Goal: Task Accomplishment & Management: Use online tool/utility

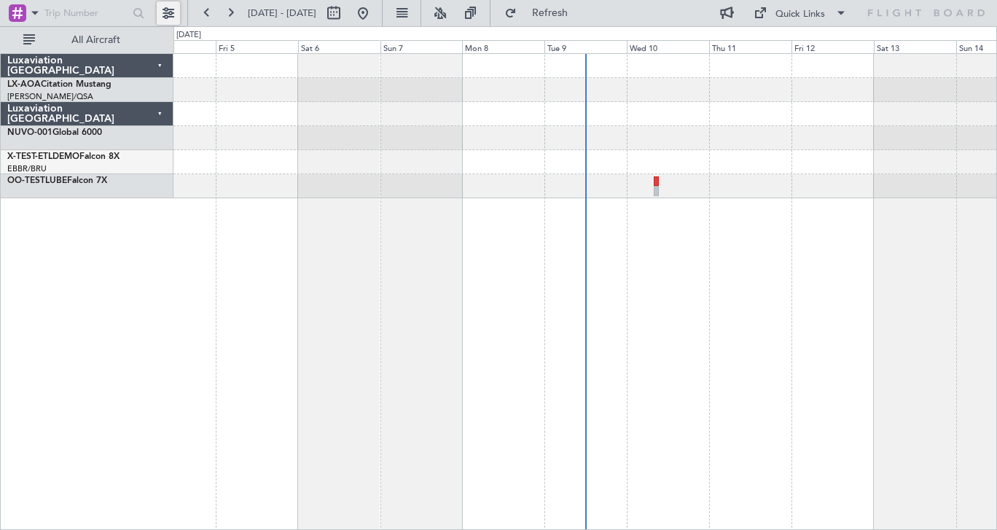
click at [165, 13] on button at bounding box center [168, 12] width 23 height 23
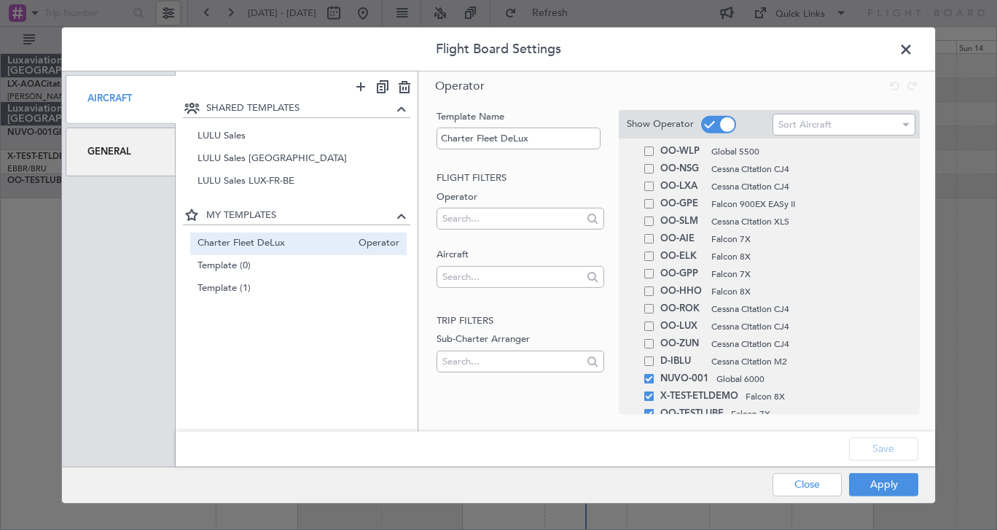
scroll to position [262, 0]
click at [297, 283] on span "Template (1)" at bounding box center [275, 288] width 155 height 15
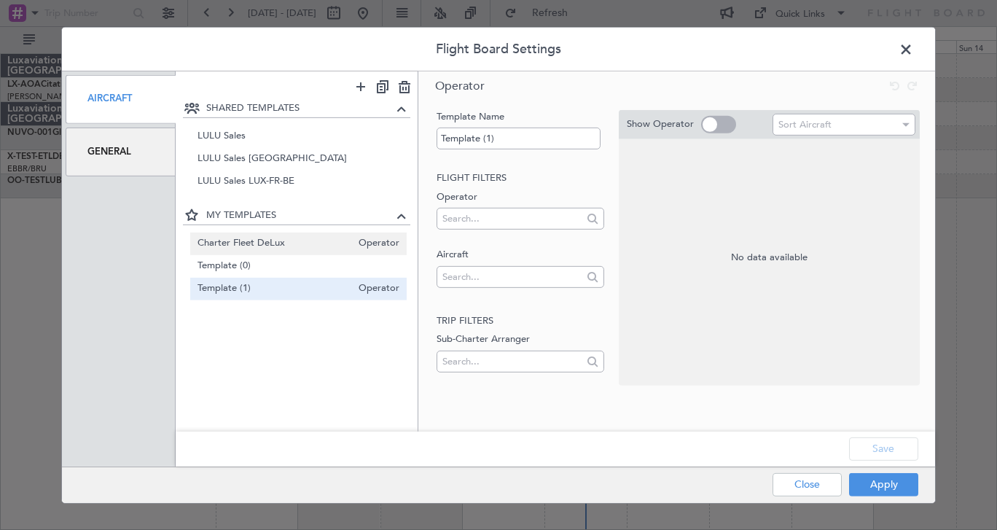
click at [296, 238] on span "Charter Fleet DeLux" at bounding box center [275, 243] width 155 height 15
type input "Charter Fleet DeLux"
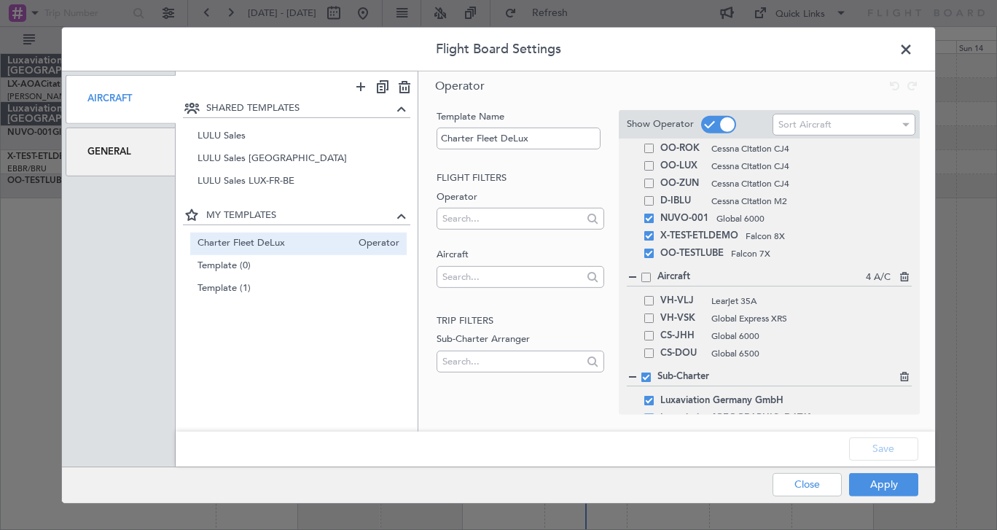
scroll to position [441, 0]
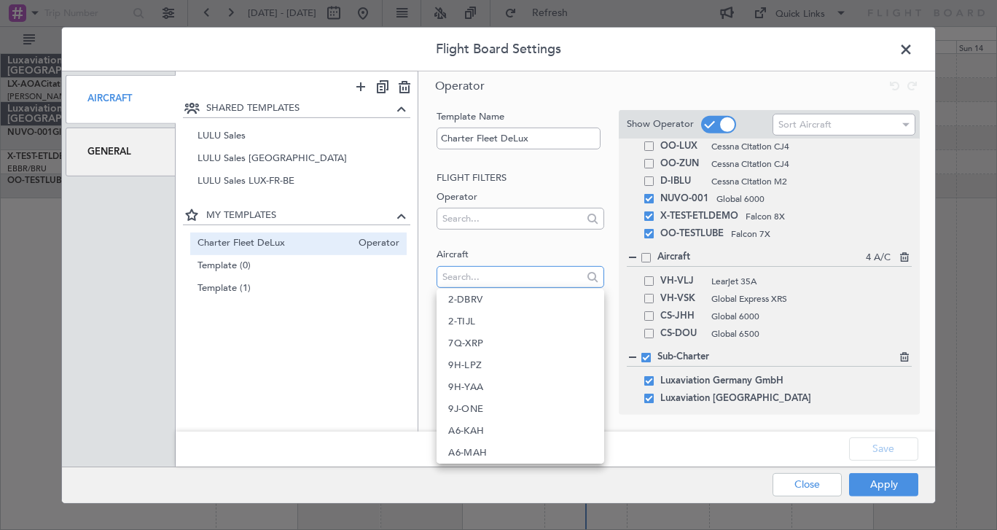
click at [544, 281] on input "text" at bounding box center [510, 276] width 136 height 22
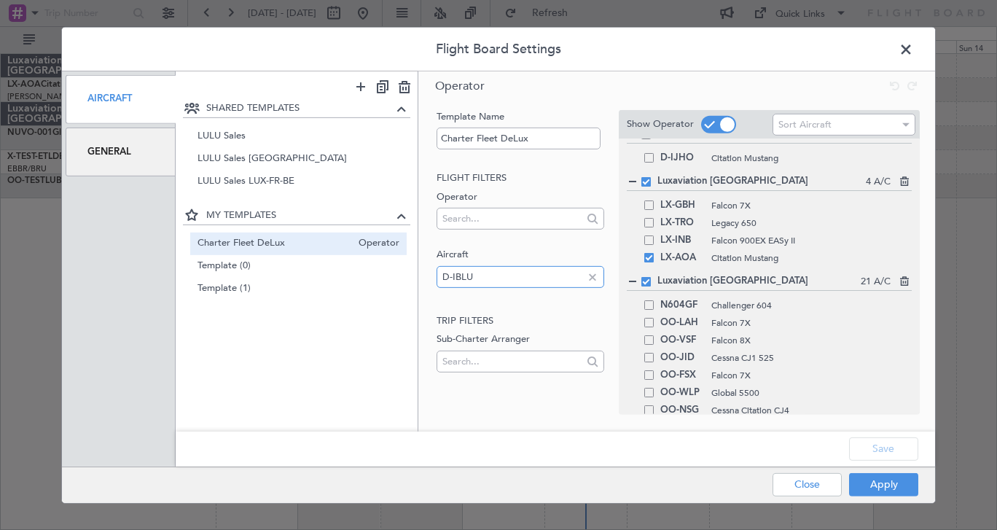
scroll to position [0, 0]
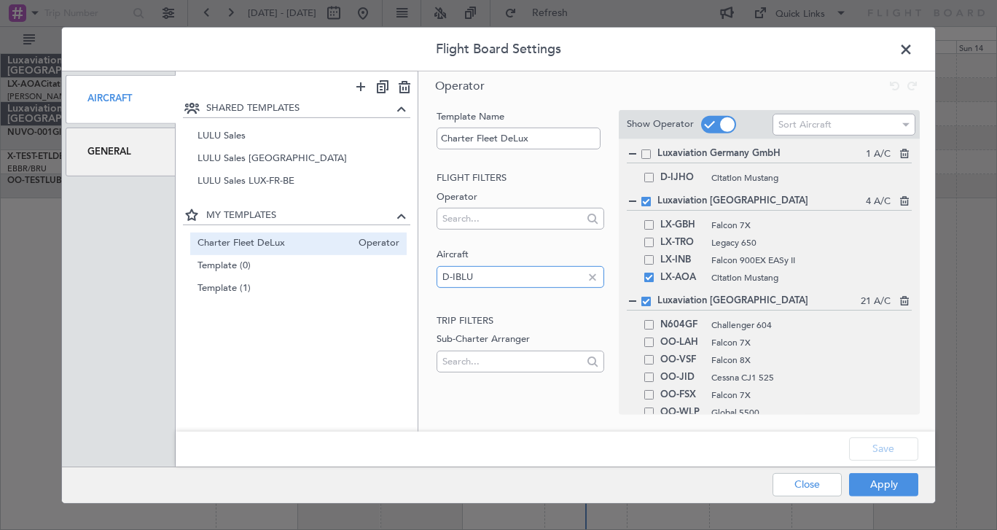
click at [514, 274] on input "D-IBLU" at bounding box center [510, 276] width 136 height 22
type input "D"
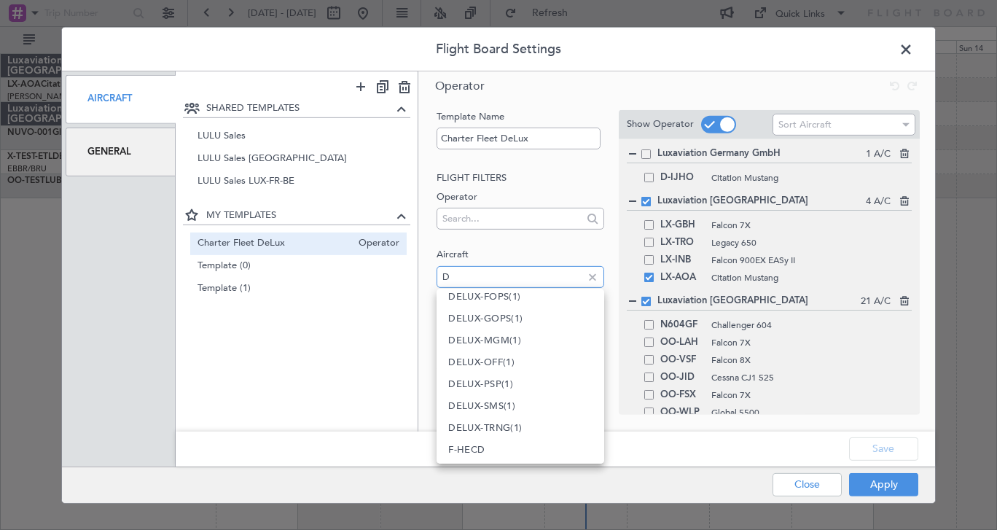
scroll to position [88, 0]
click at [809, 486] on button "Close" at bounding box center [807, 484] width 69 height 23
